Goal: Find specific fact: Find specific fact

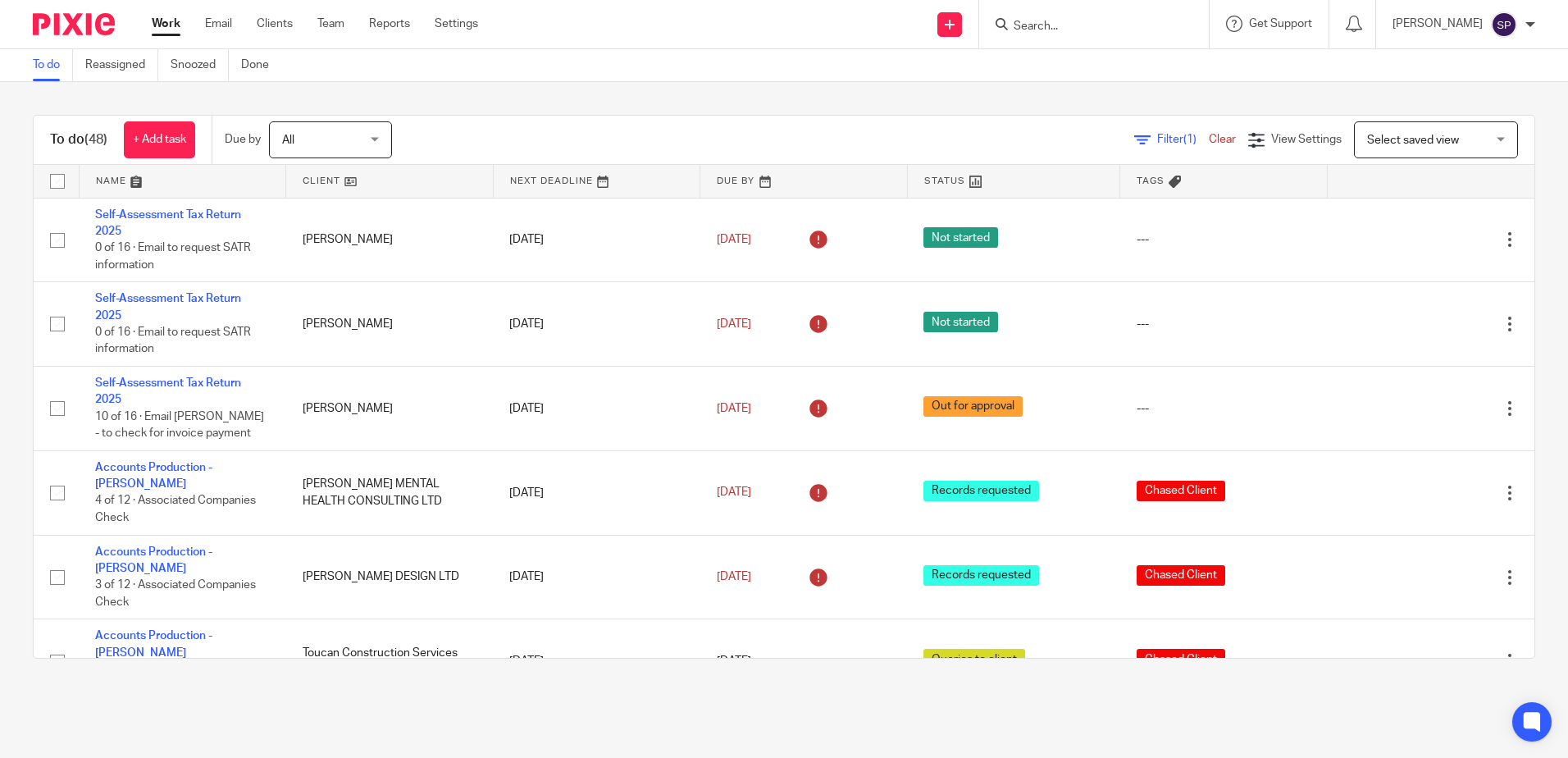
click at [1024, 17] on div at bounding box center [1090, 24] width 191 height 20
click at [1041, 22] on input "Search" at bounding box center [1085, 26] width 148 height 15
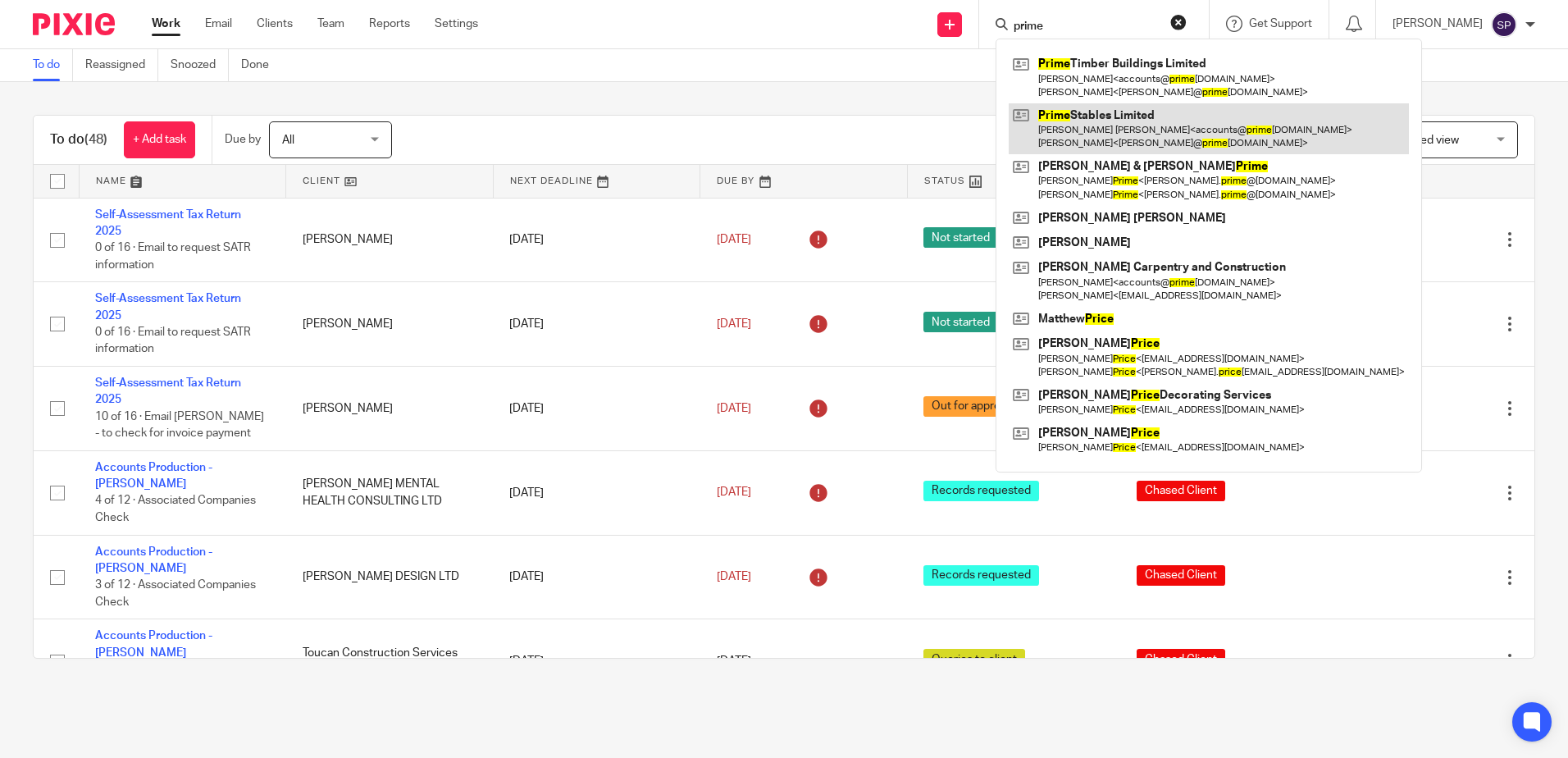
type input "prime"
click at [1116, 116] on link at bounding box center [1208, 129] width 400 height 51
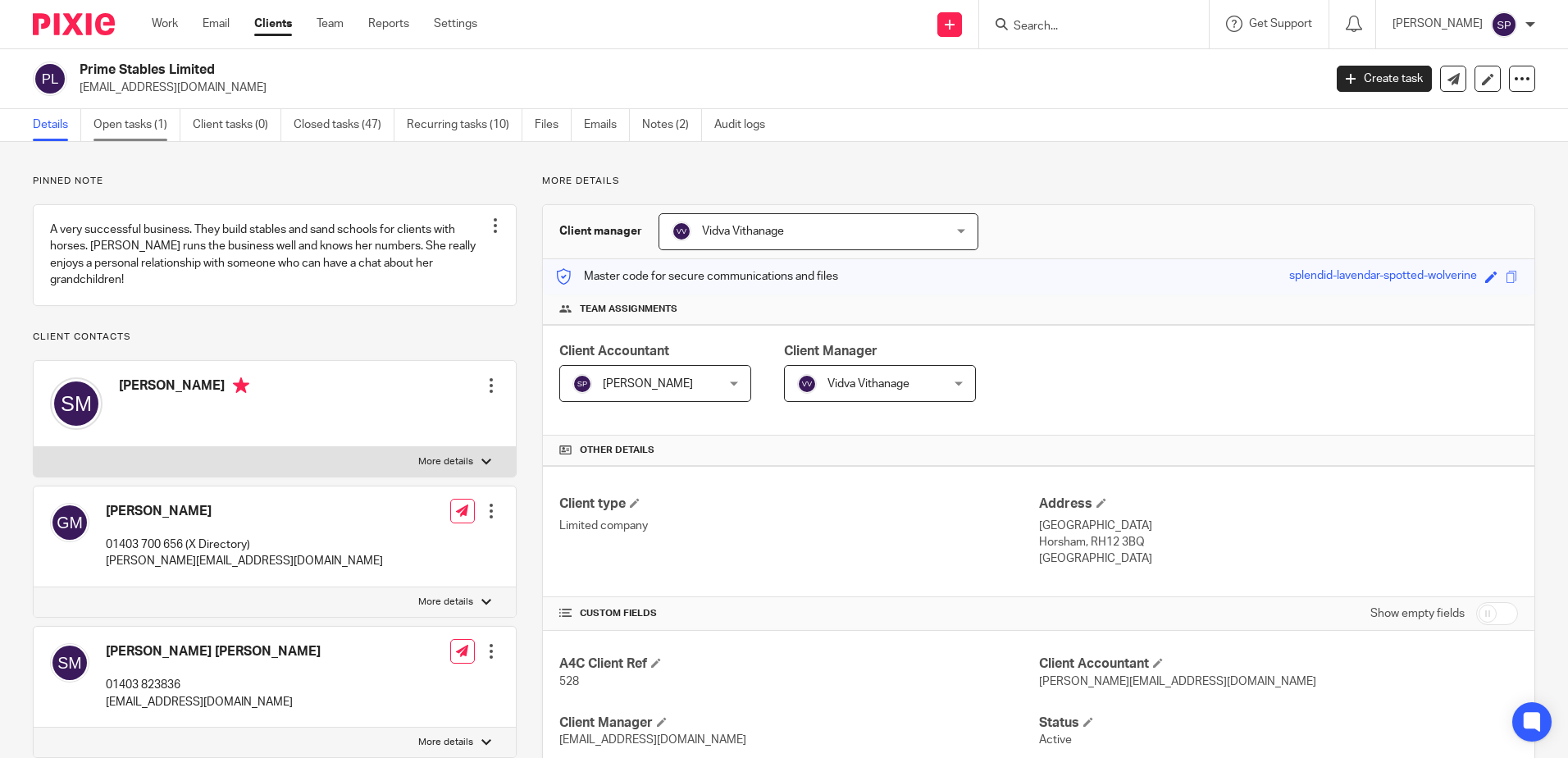
click at [122, 124] on link "Open tasks (1)" at bounding box center [136, 125] width 87 height 32
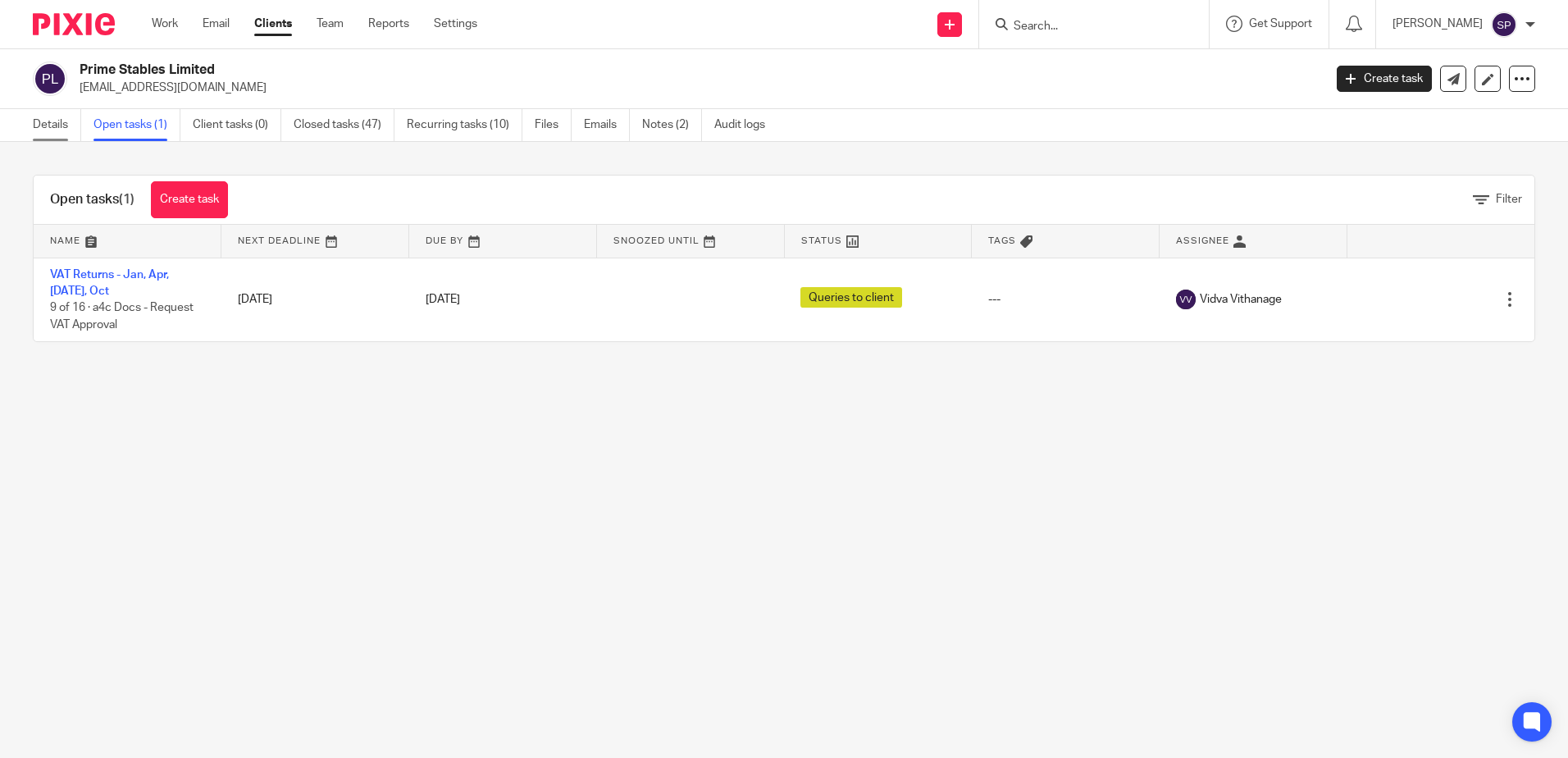
click at [54, 128] on link "Details" at bounding box center [56, 125] width 48 height 32
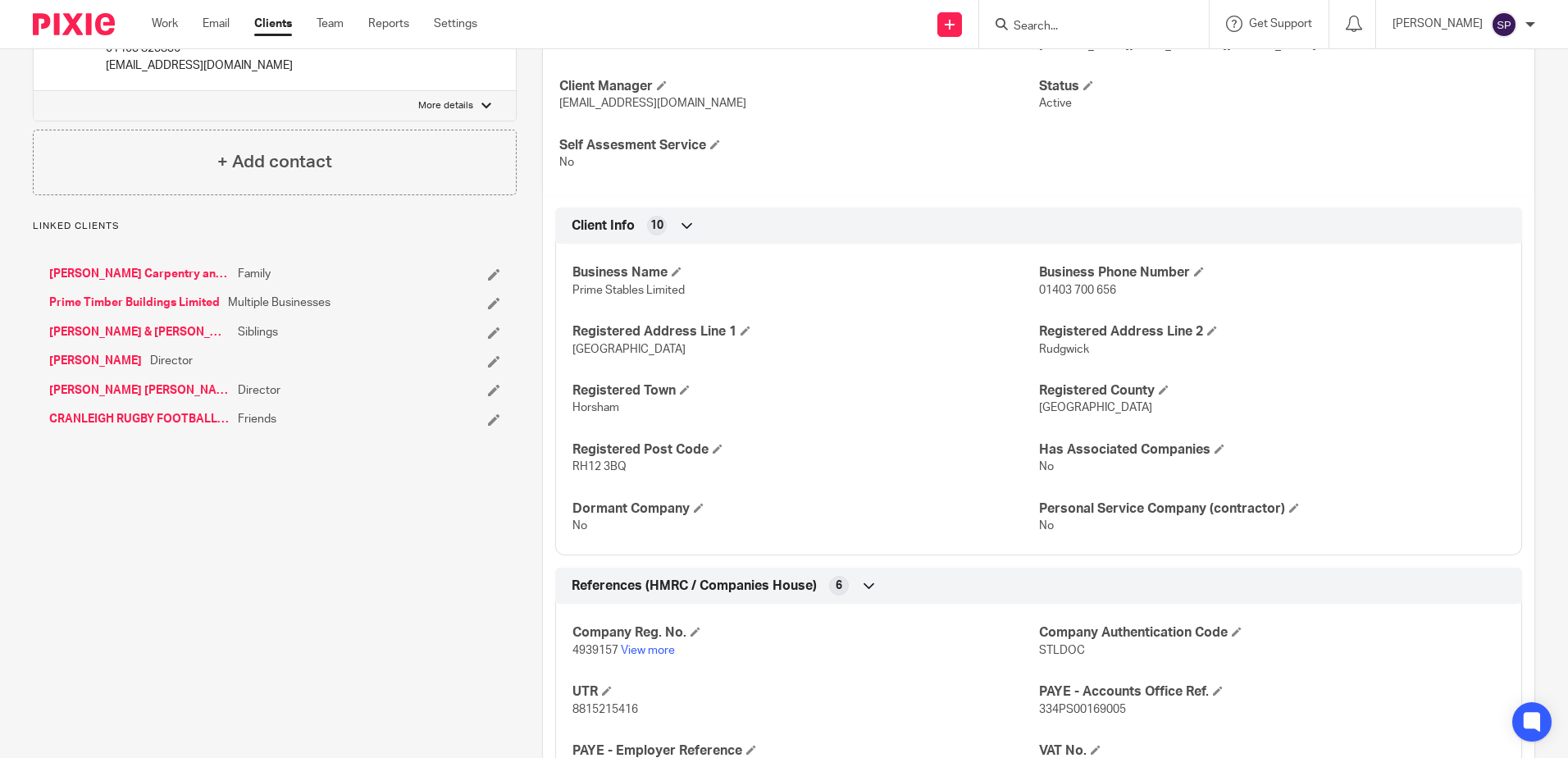
scroll to position [656, 0]
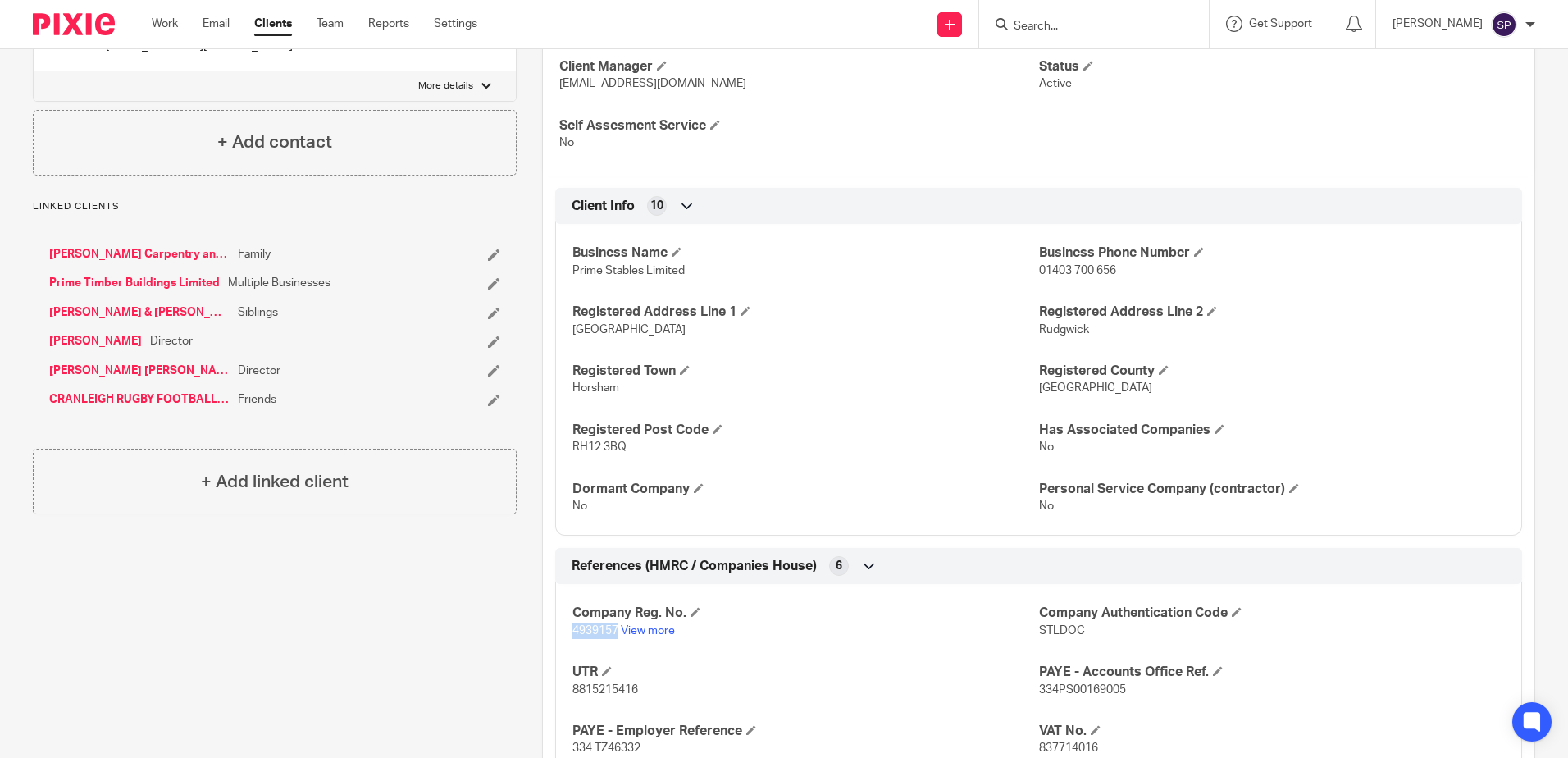
drag, startPoint x: 567, startPoint y: 630, endPoint x: 614, endPoint y: 633, distance: 47.1
click at [614, 633] on div "Company Reg. No. 4939157 View more Company Authentication Code STLDOC UTR 88152…" at bounding box center [1039, 674] width 967 height 206
copy span "4939157"
